Goal: Information Seeking & Learning: Learn about a topic

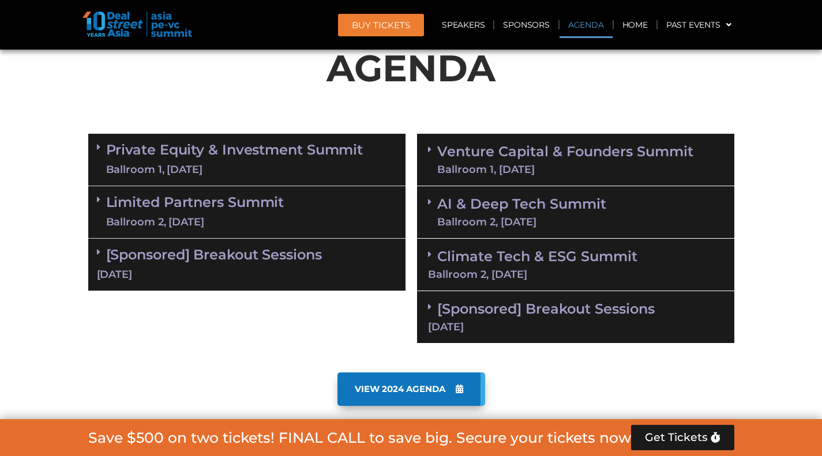
scroll to position [750, 0]
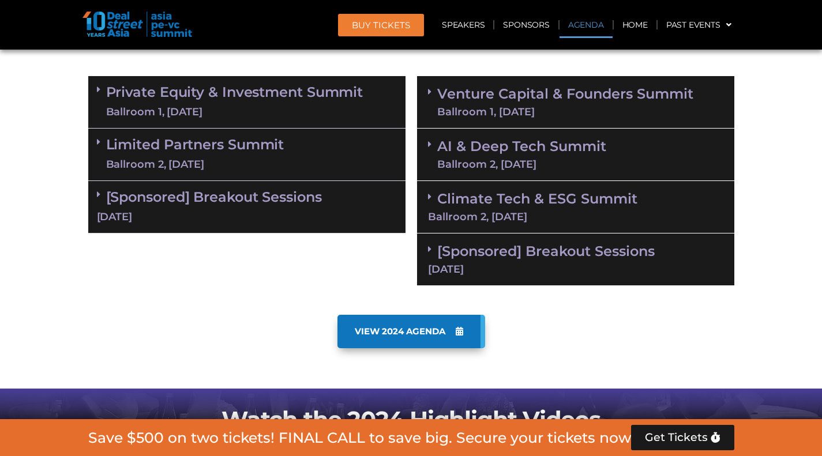
click at [410, 332] on span "VIEW 2024 AGENDA" at bounding box center [400, 332] width 91 height 10
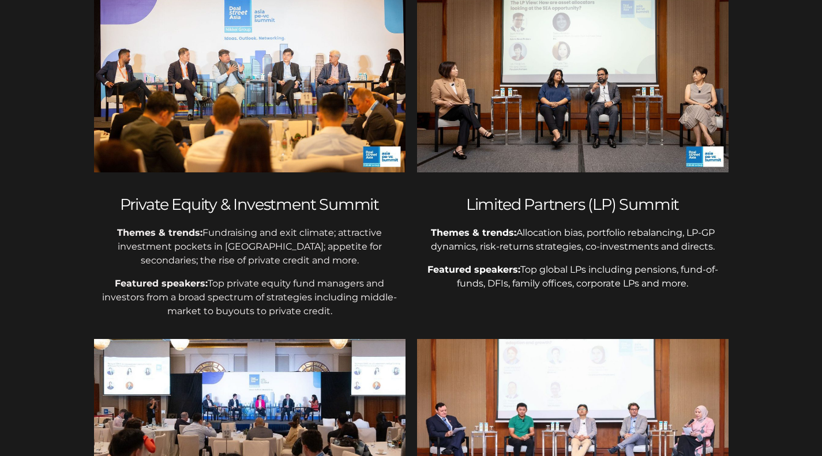
scroll to position [357, 0]
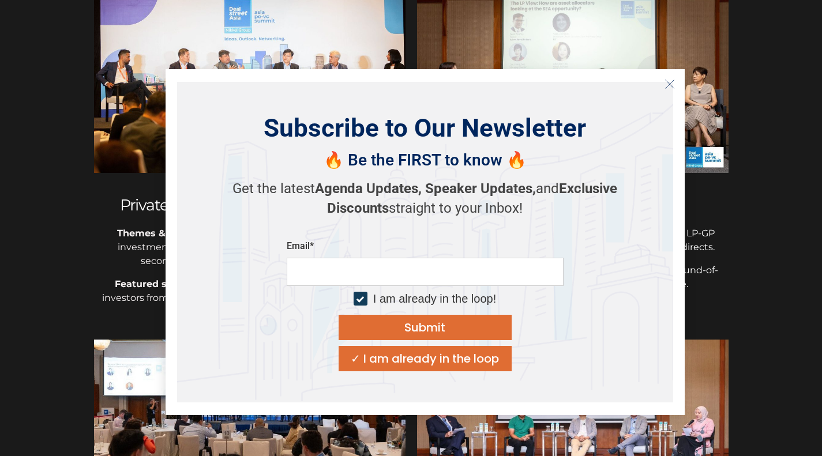
click at [672, 91] on button "Close" at bounding box center [670, 84] width 18 height 18
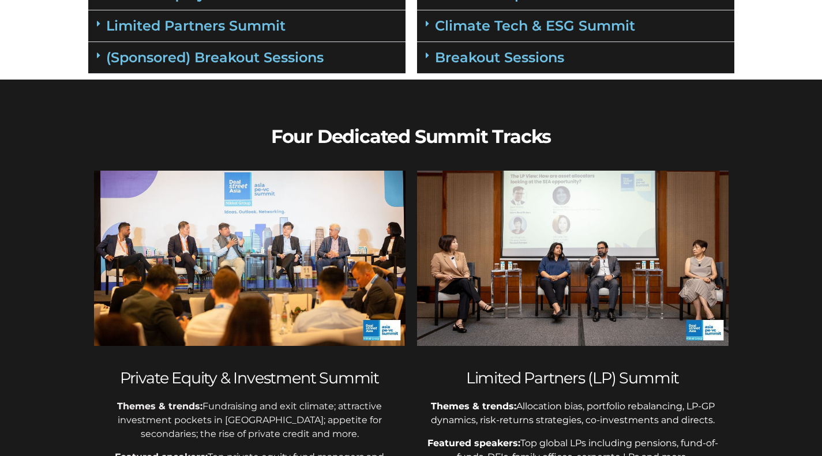
scroll to position [0, 0]
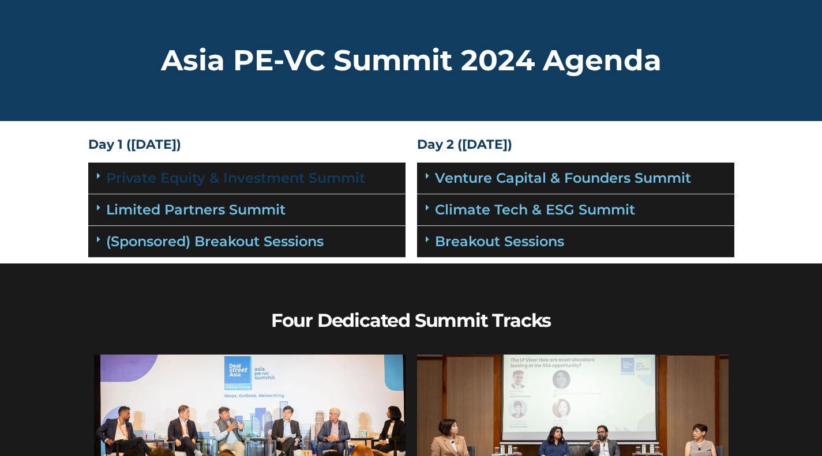
click at [211, 185] on link "Private Equity & Investment Summit" at bounding box center [235, 178] width 259 height 17
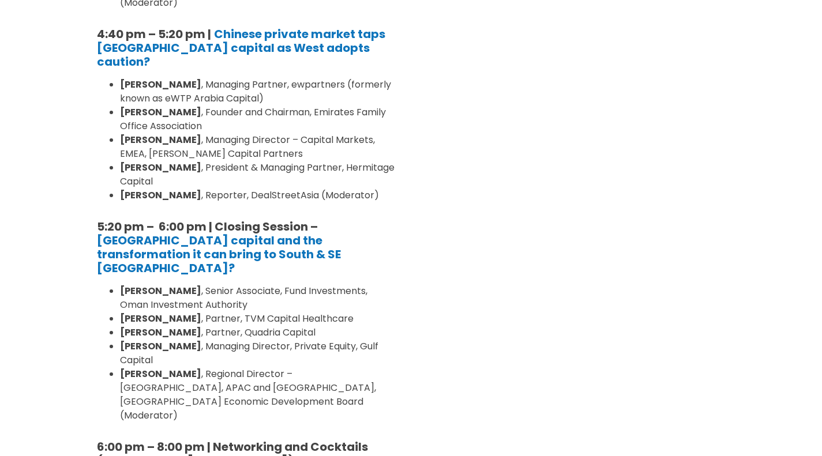
scroll to position [1558, 0]
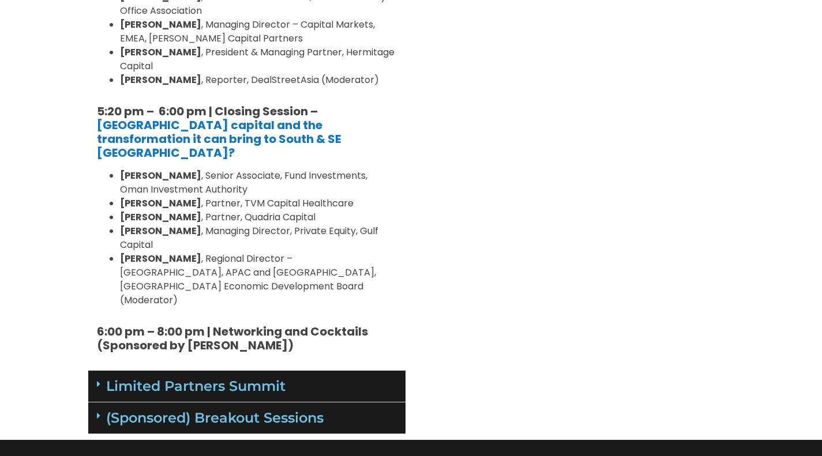
click at [249, 371] on div "Limited Partners Summit" at bounding box center [246, 387] width 317 height 32
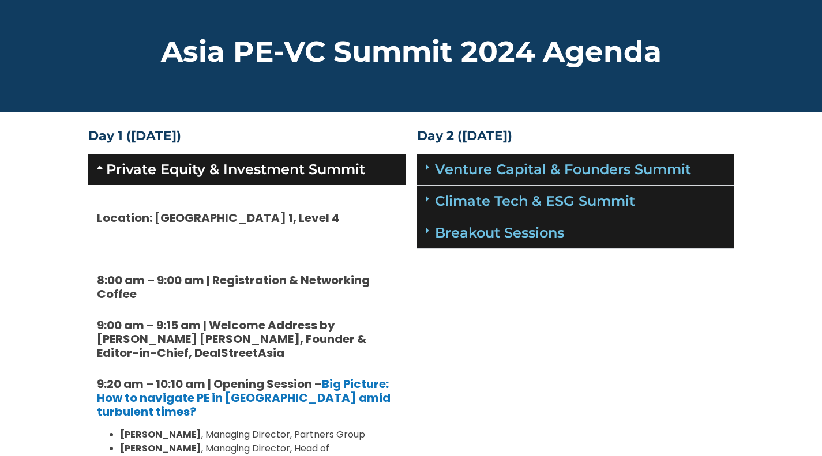
scroll to position [0, 0]
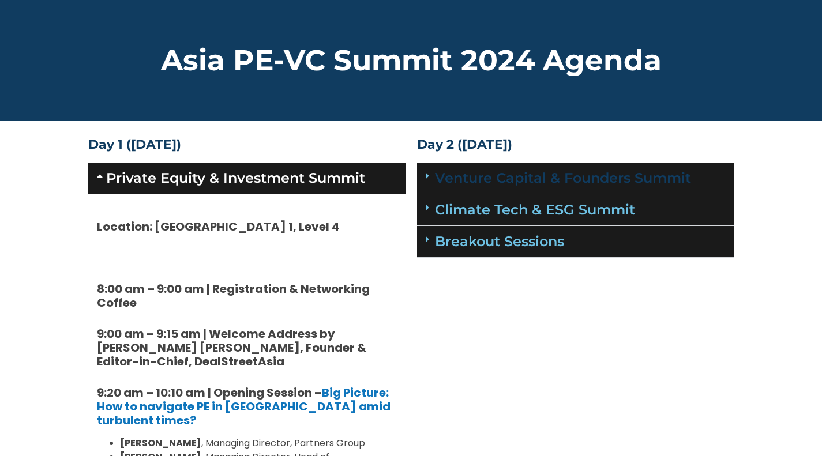
click at [489, 183] on link "Venture Capital & Founders​ Summit" at bounding box center [563, 178] width 256 height 17
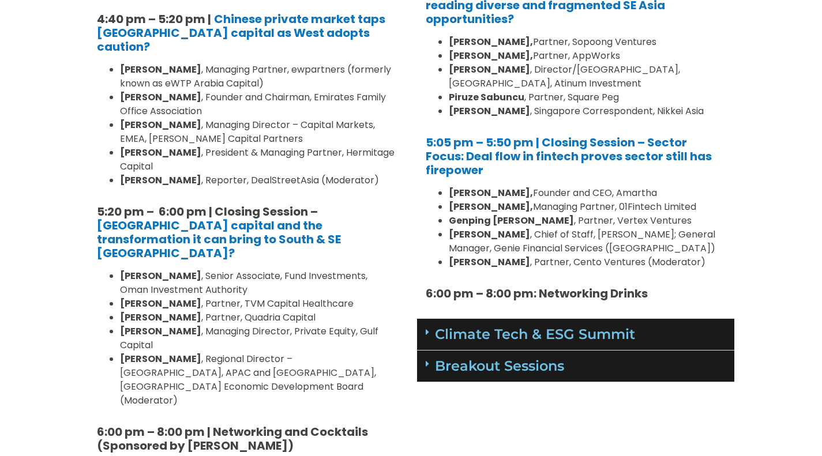
scroll to position [1500, 0]
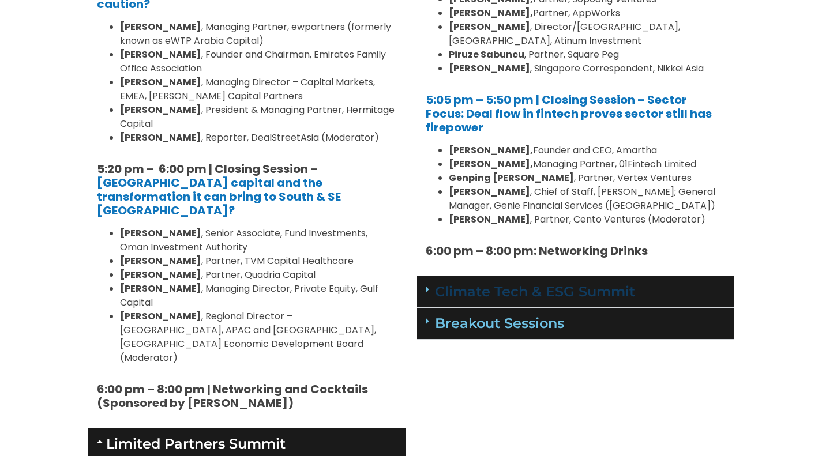
click at [549, 283] on link "Climate Tech & ESG Summit" at bounding box center [535, 291] width 200 height 17
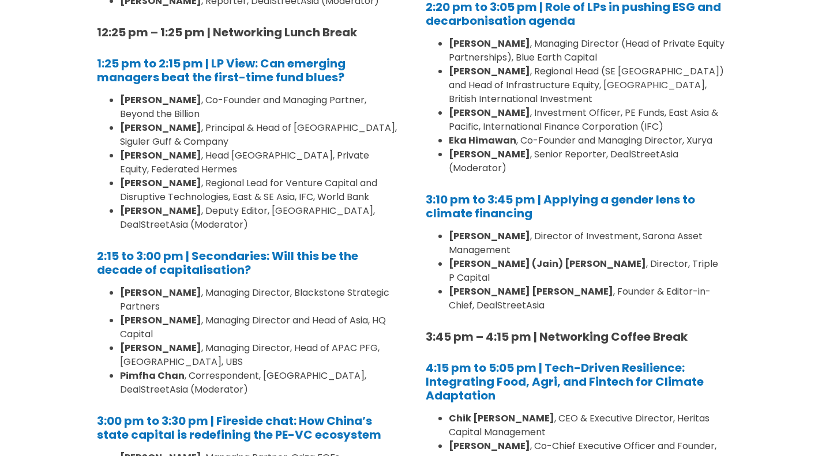
scroll to position [2655, 0]
